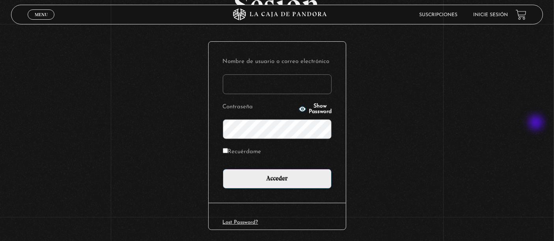
scroll to position [102, 0]
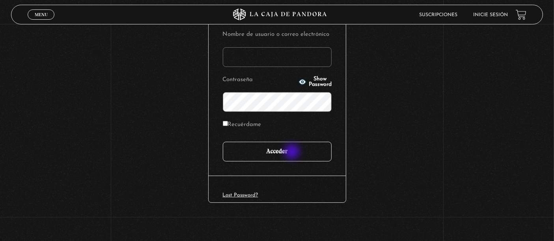
type input "[EMAIL_ADDRESS][DOMAIN_NAME]"
click at [291, 150] on input "Acceder" at bounding box center [277, 152] width 109 height 20
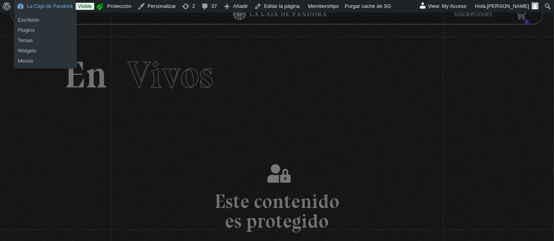
click at [43, 8] on link "La Caja de Pandora" at bounding box center [45, 6] width 62 height 13
